Goal: Obtain resource: Download file/media

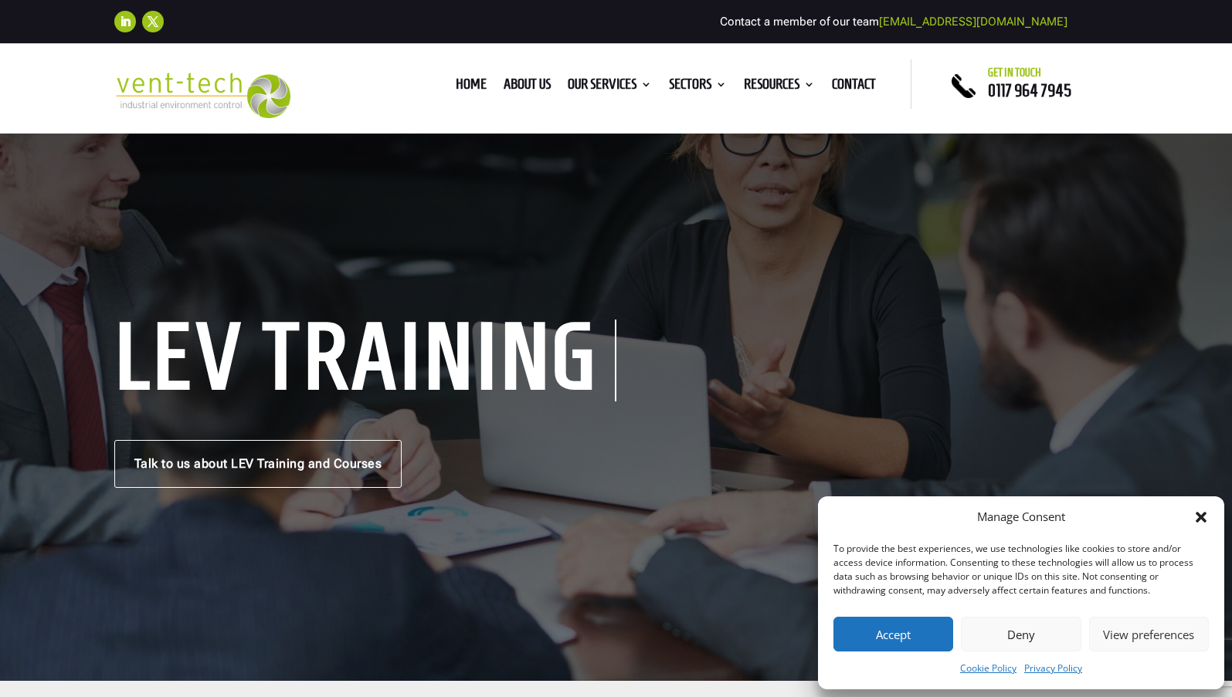
click at [1199, 517] on icon "Close dialog" at bounding box center [1200, 517] width 11 height 11
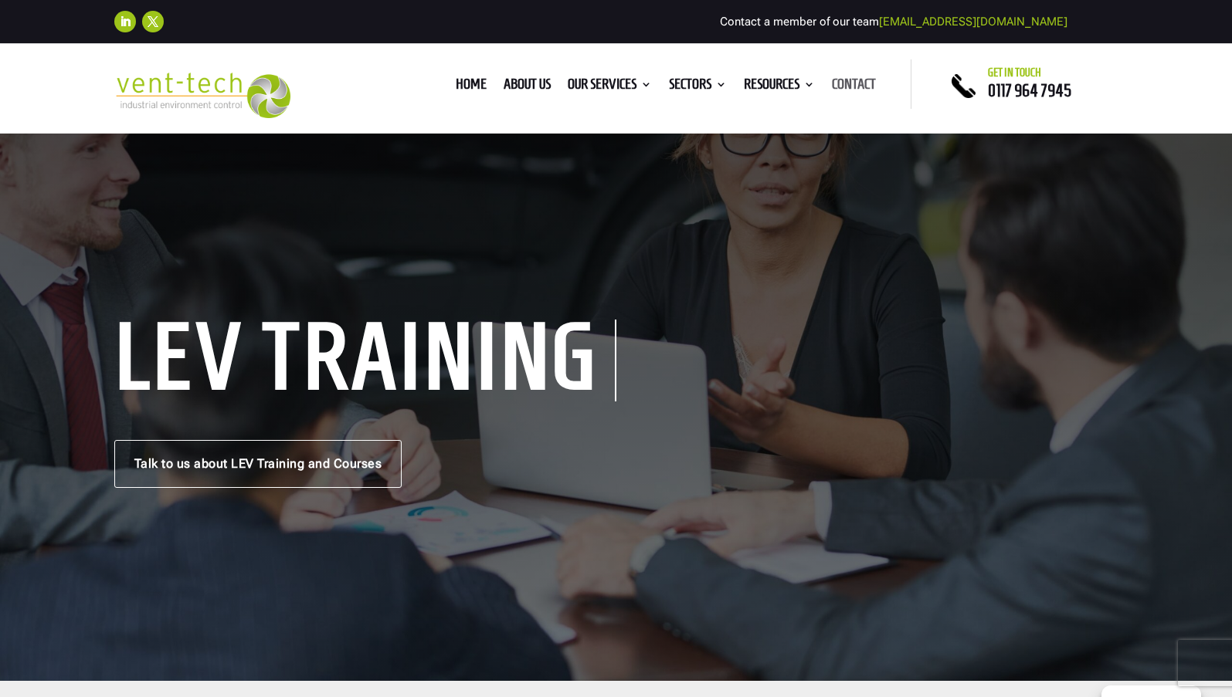
click at [856, 83] on link "Contact" at bounding box center [854, 87] width 44 height 17
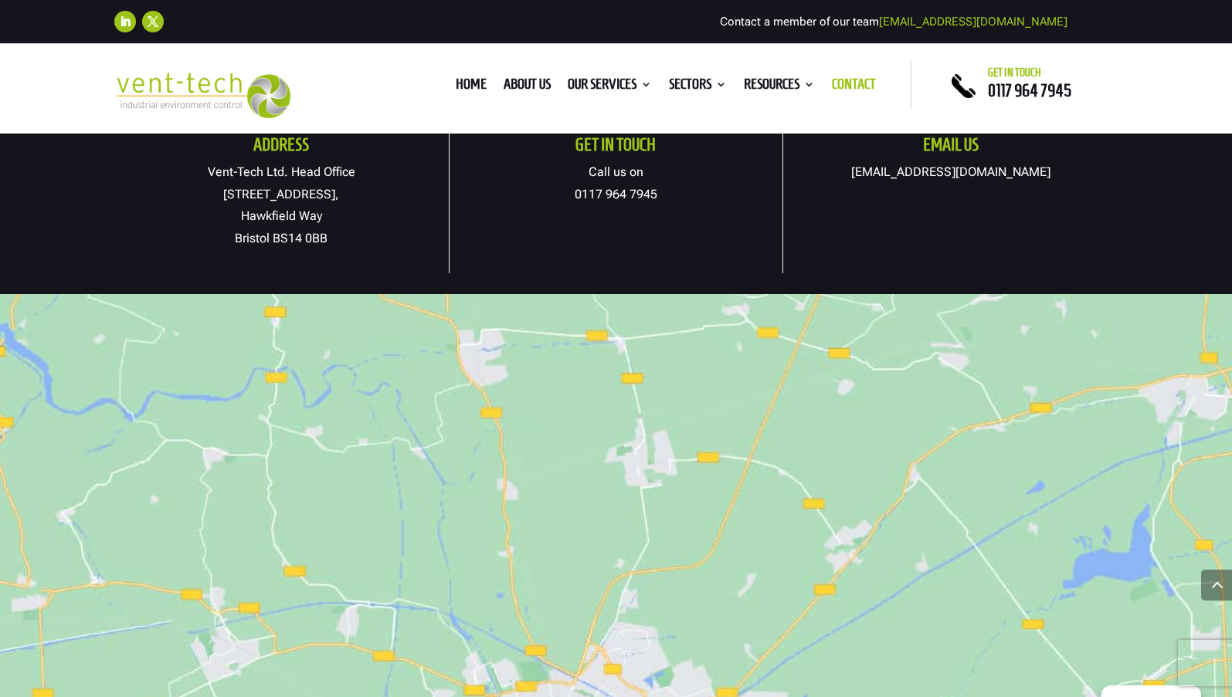
scroll to position [927, 0]
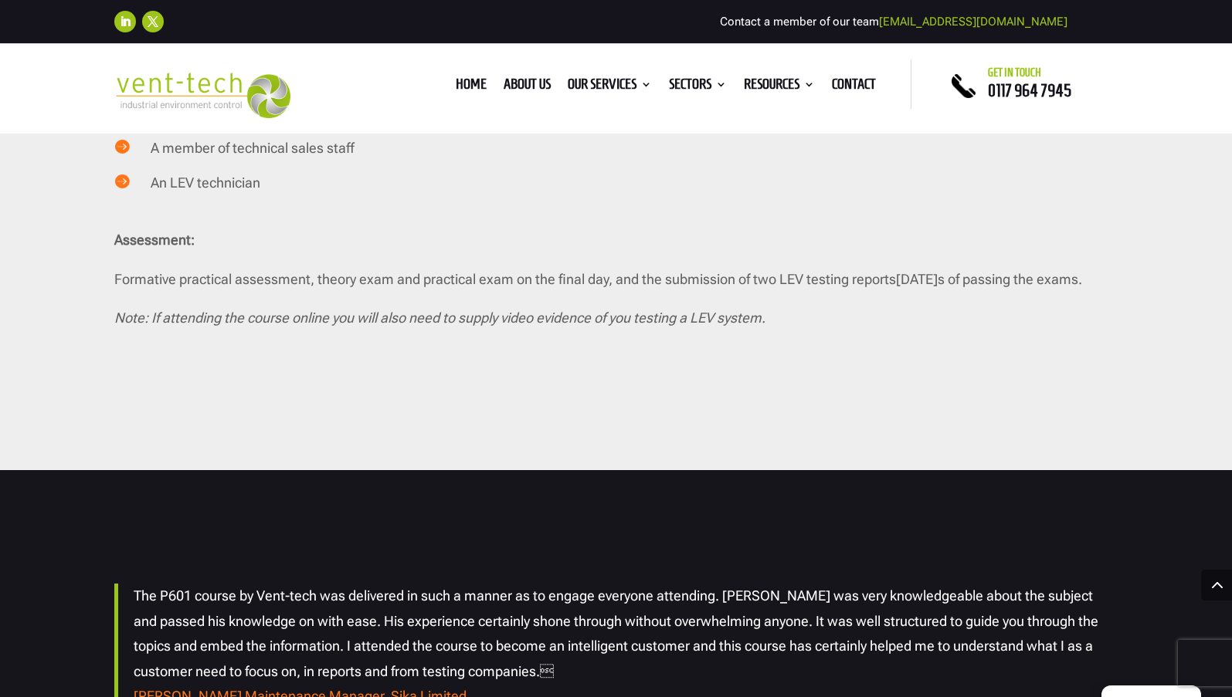
scroll to position [3397, 0]
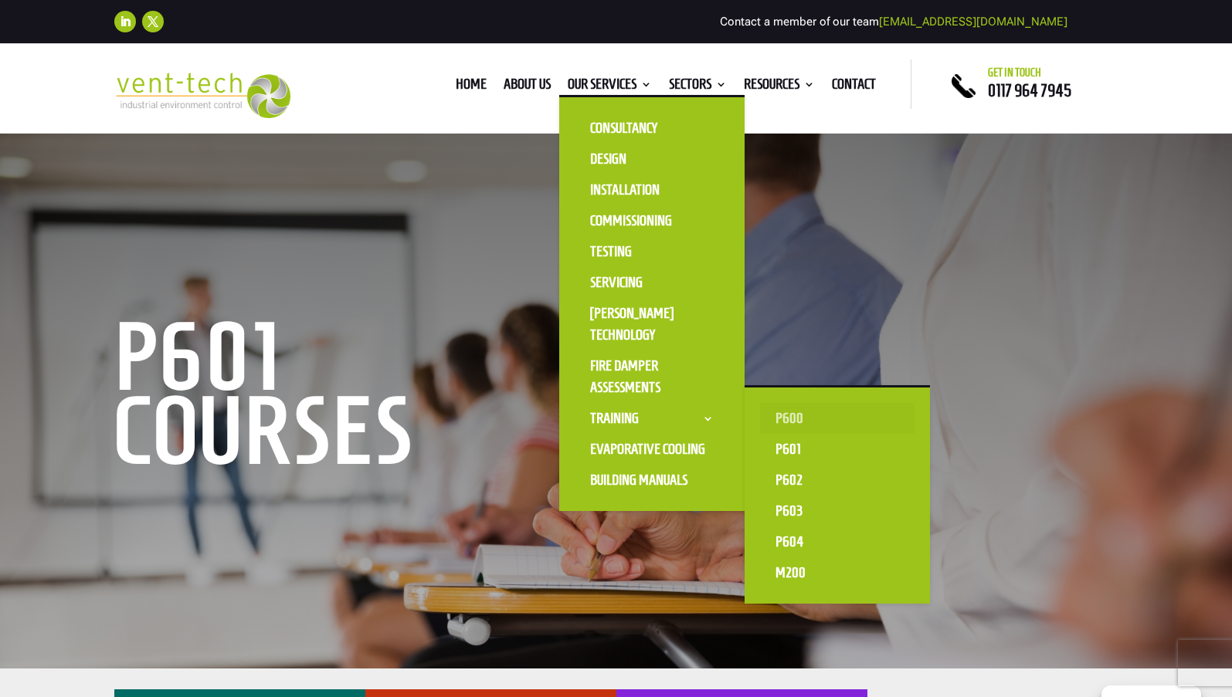
click at [784, 417] on link "P600" at bounding box center [837, 418] width 154 height 31
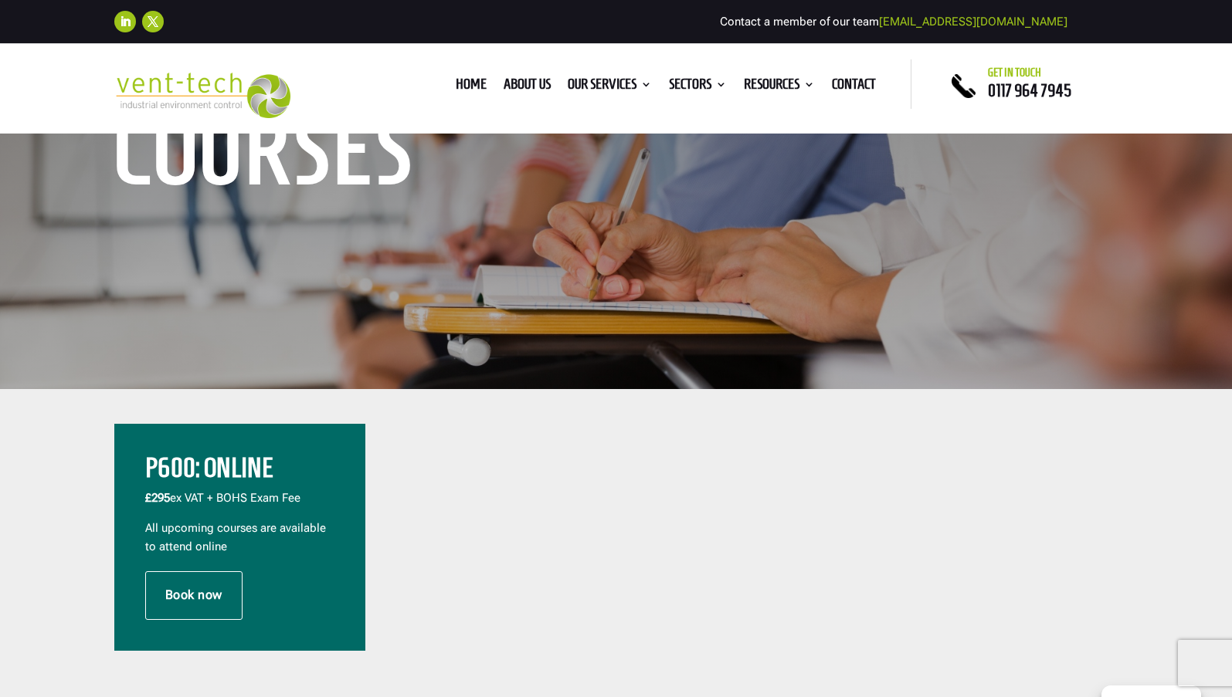
scroll to position [77, 0]
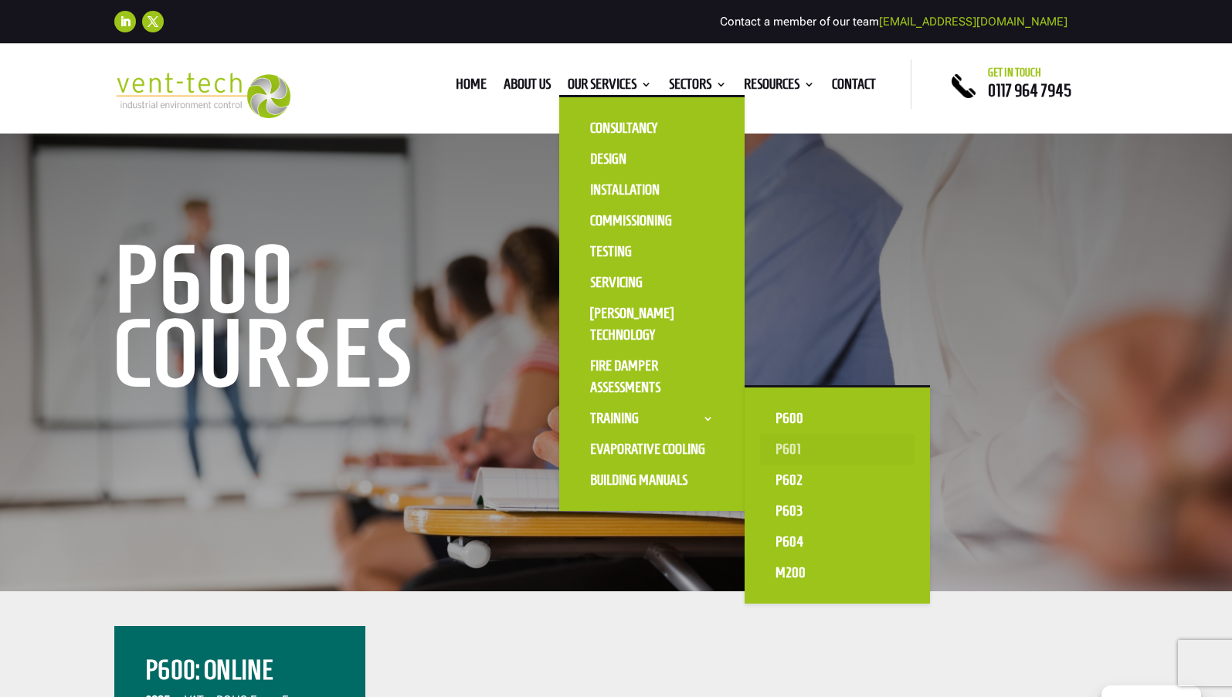
click at [784, 445] on link "P601" at bounding box center [837, 449] width 154 height 31
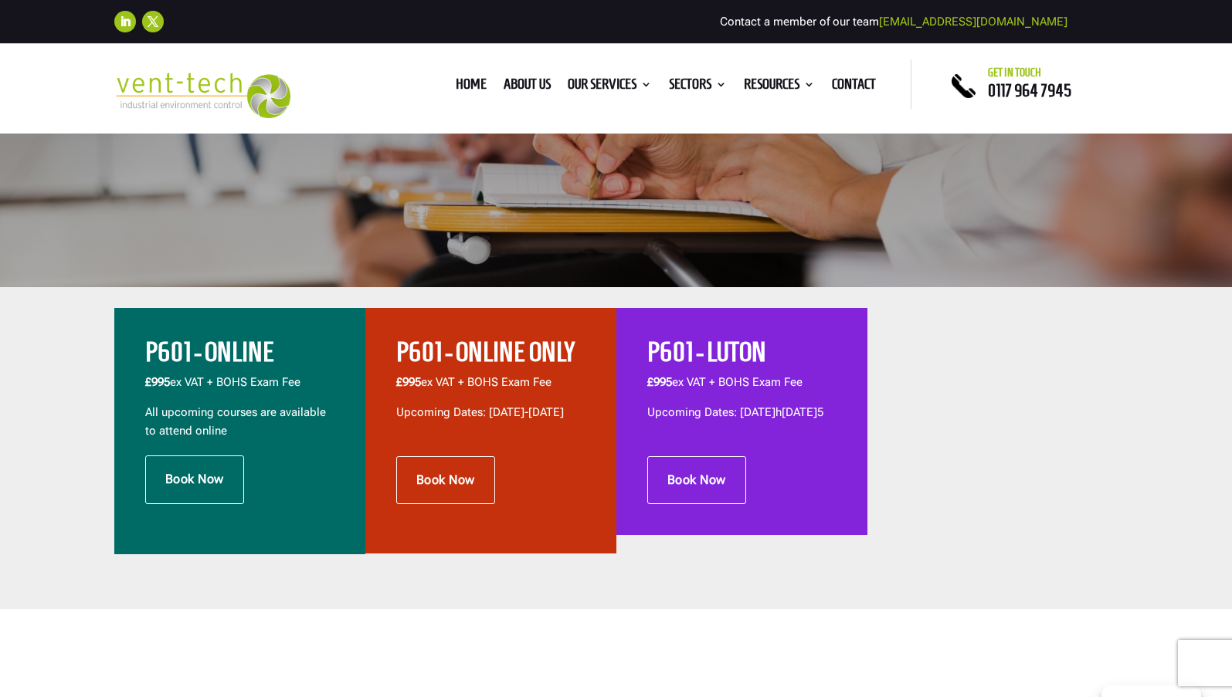
scroll to position [386, 0]
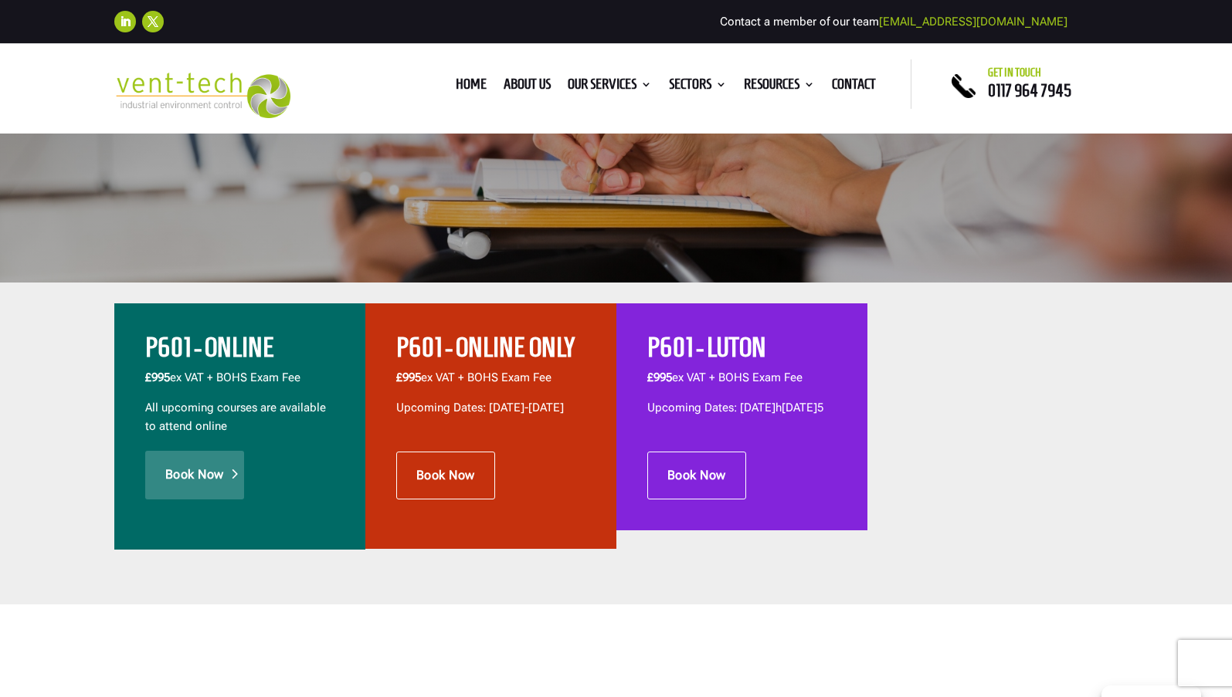
click at [204, 468] on link "Book Now" at bounding box center [194, 475] width 99 height 48
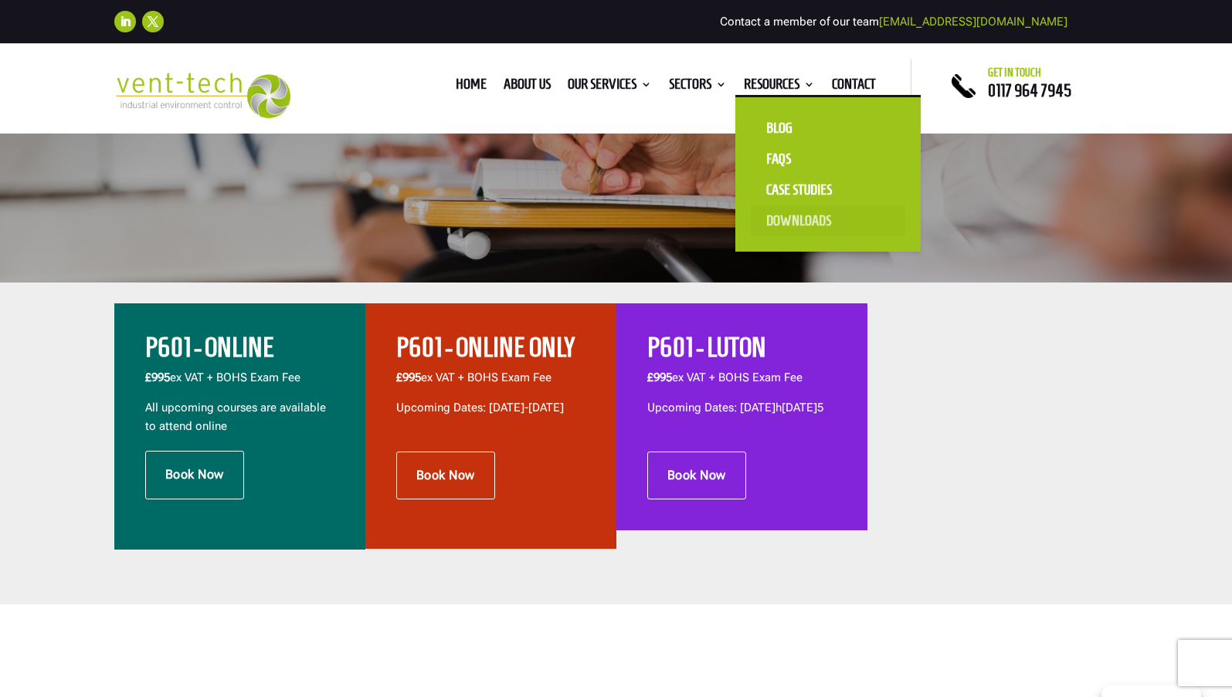
click at [788, 219] on link "Downloads" at bounding box center [828, 220] width 154 height 31
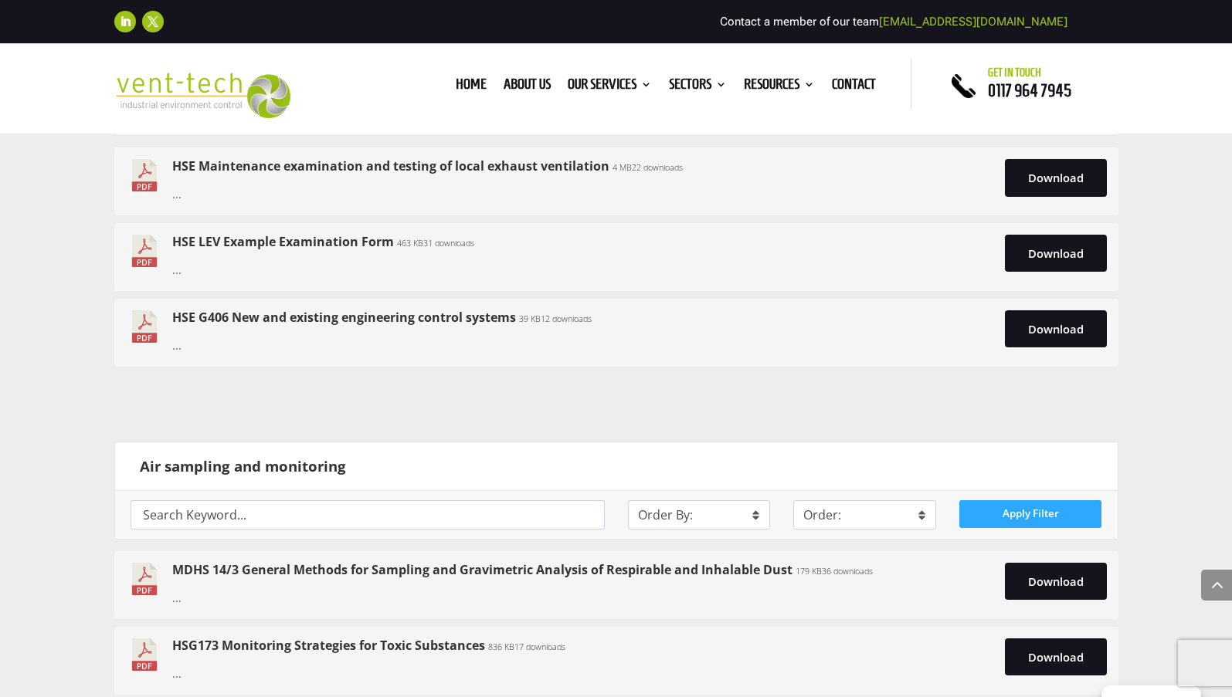
scroll to position [2162, 0]
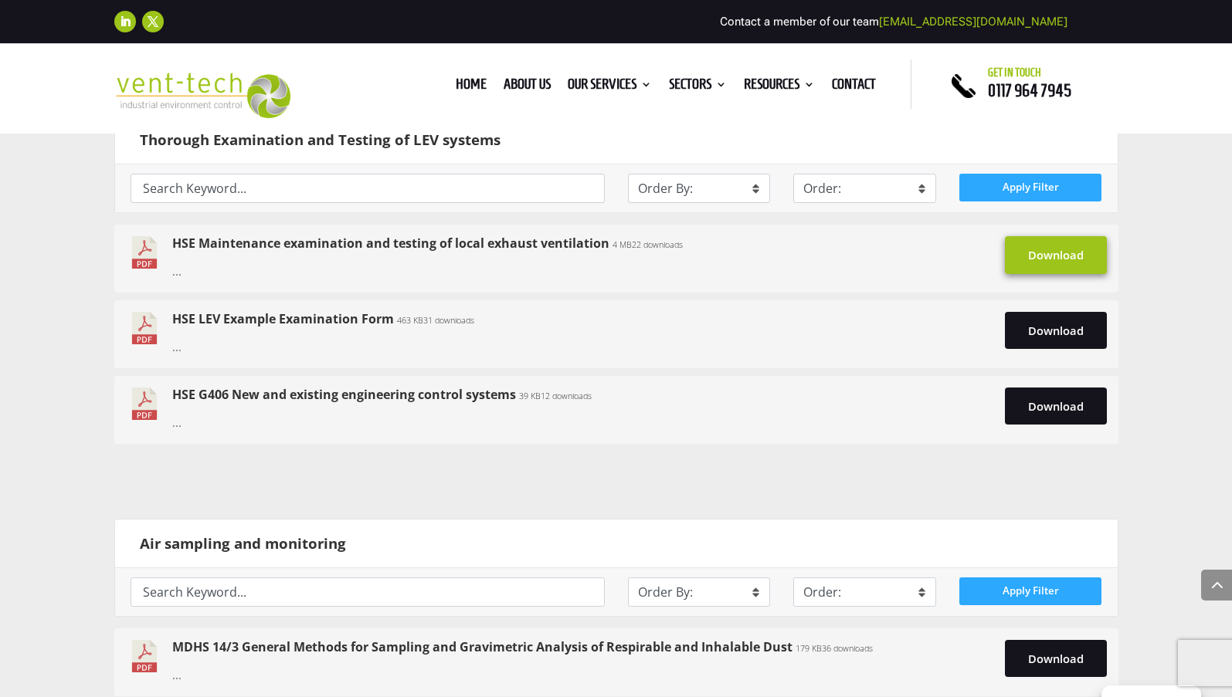
click at [1058, 246] on link "Download" at bounding box center [1056, 254] width 102 height 37
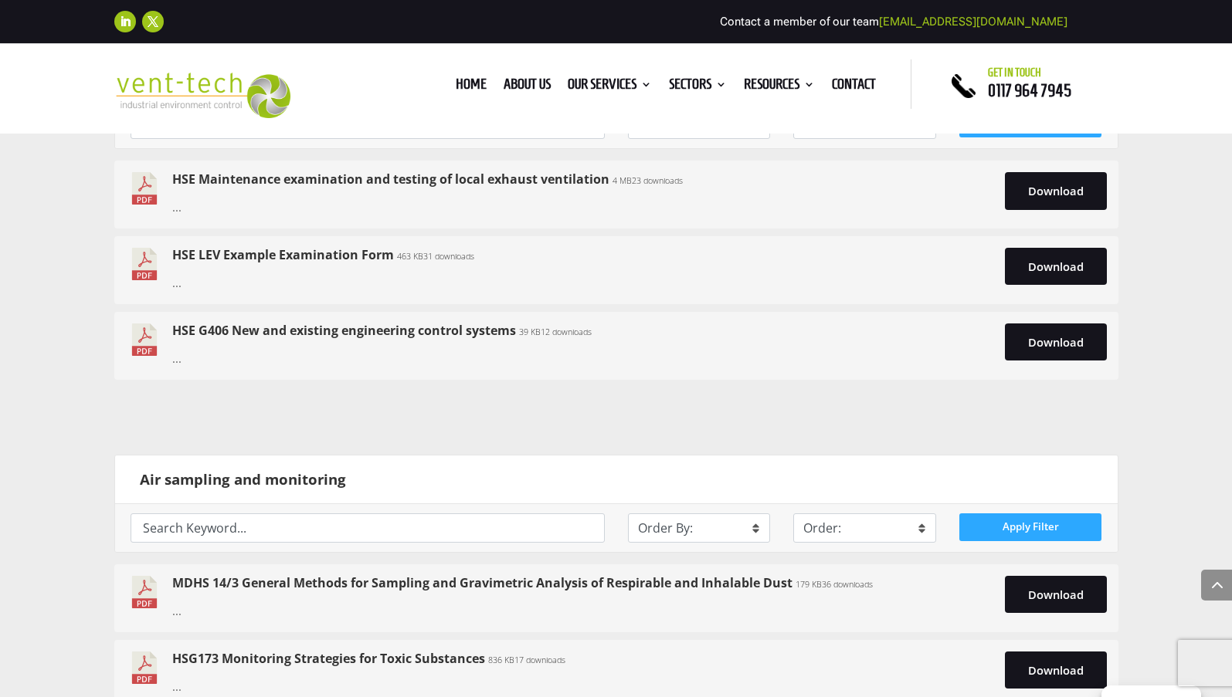
scroll to position [2239, 0]
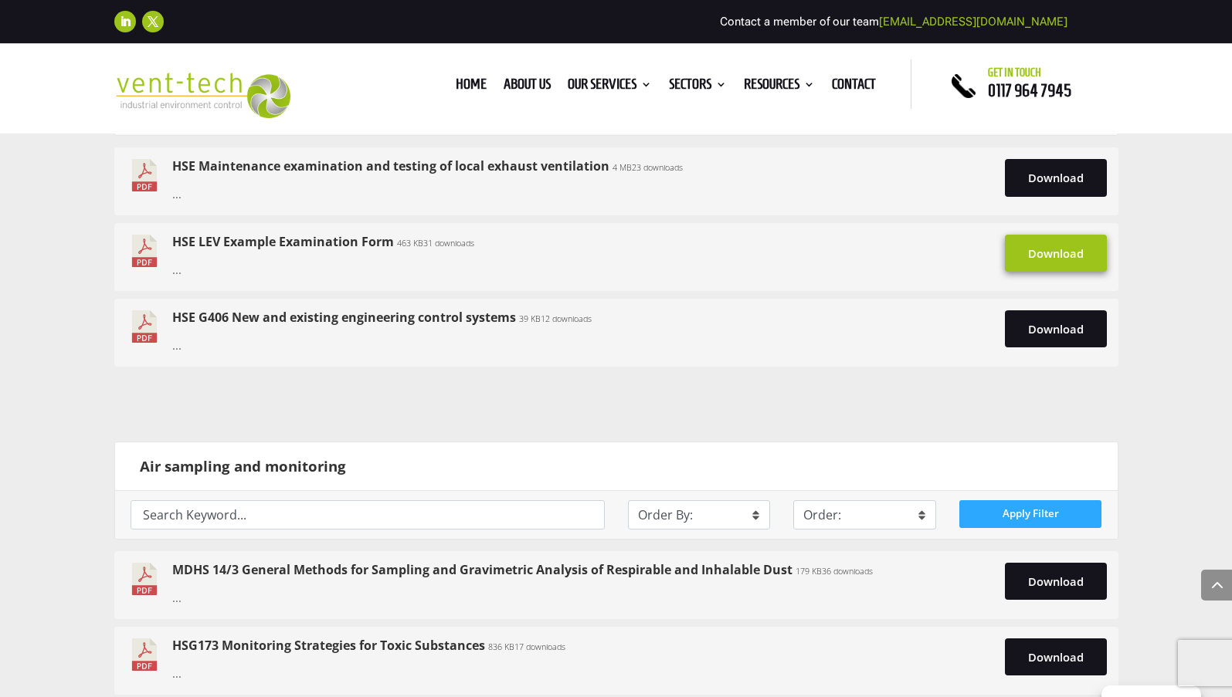
click at [1049, 251] on link "Download" at bounding box center [1056, 253] width 102 height 37
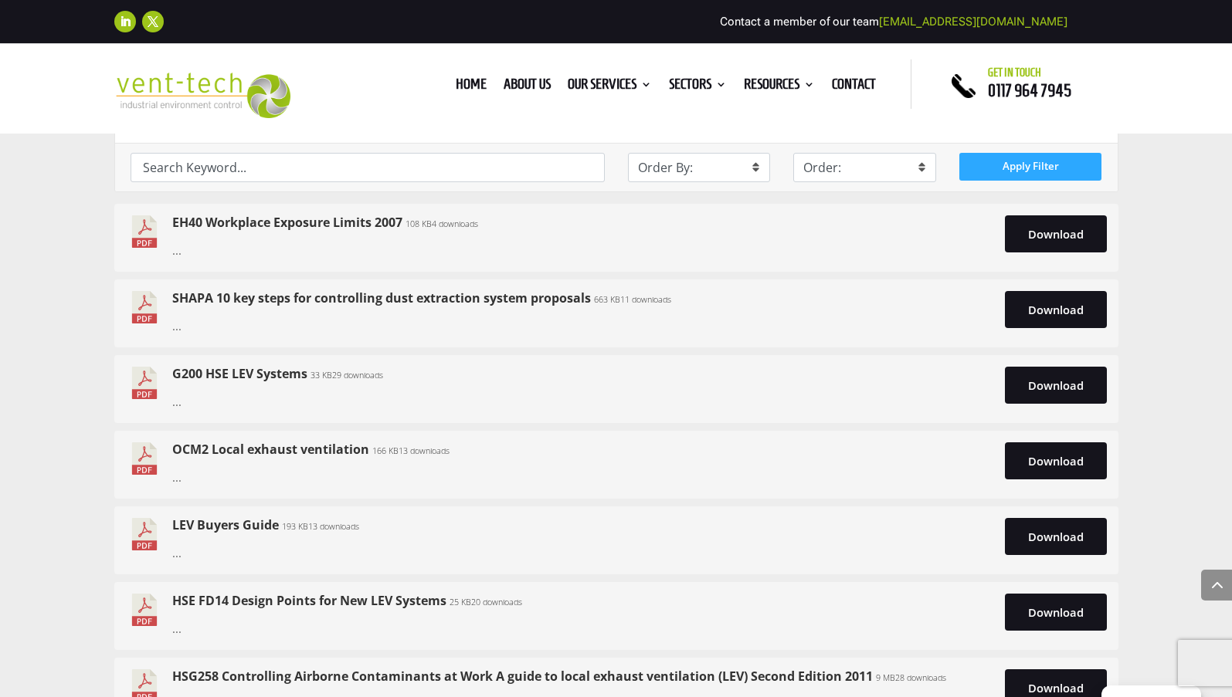
scroll to position [3166, 0]
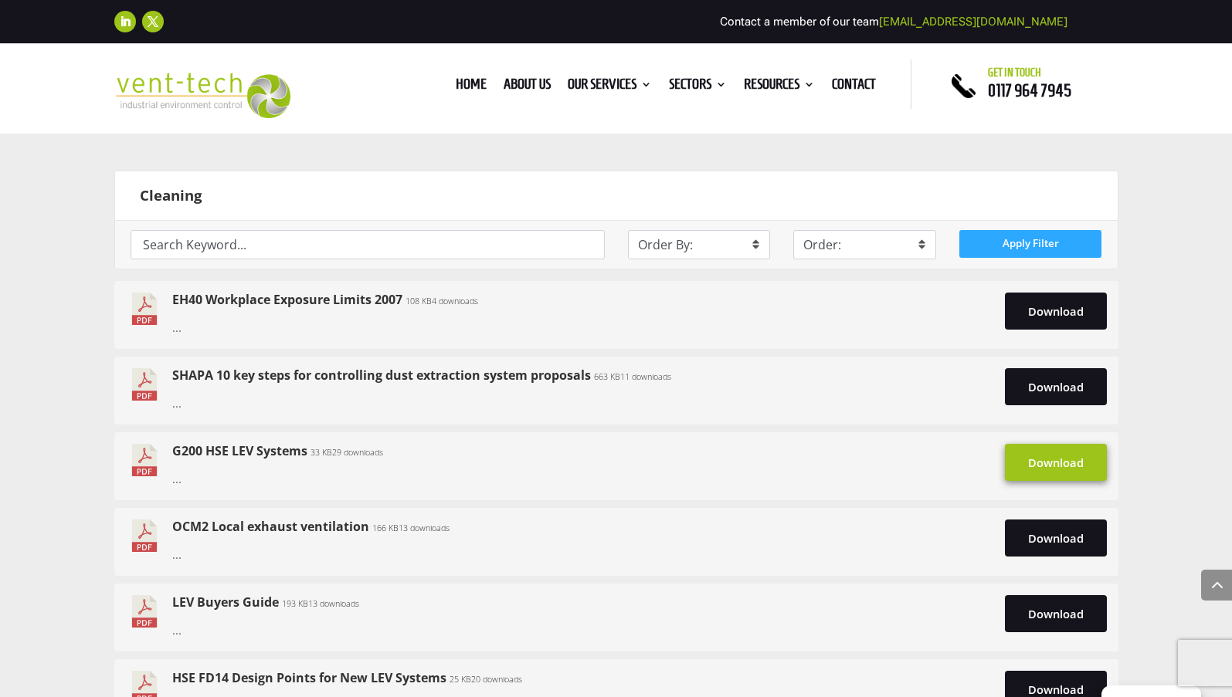
click at [1052, 466] on link "Download" at bounding box center [1056, 462] width 102 height 37
